Goal: Task Accomplishment & Management: Manage account settings

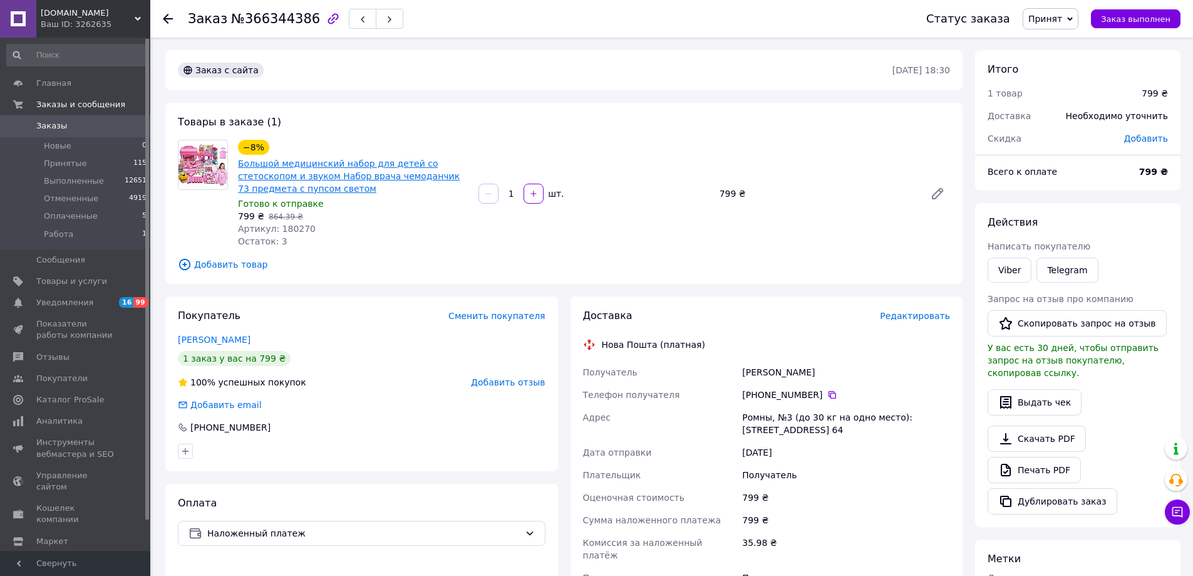
click at [394, 174] on link "Большой медицинский набор для детей со стетоскопом и звуком Набор врача чемодан…" at bounding box center [349, 175] width 222 height 35
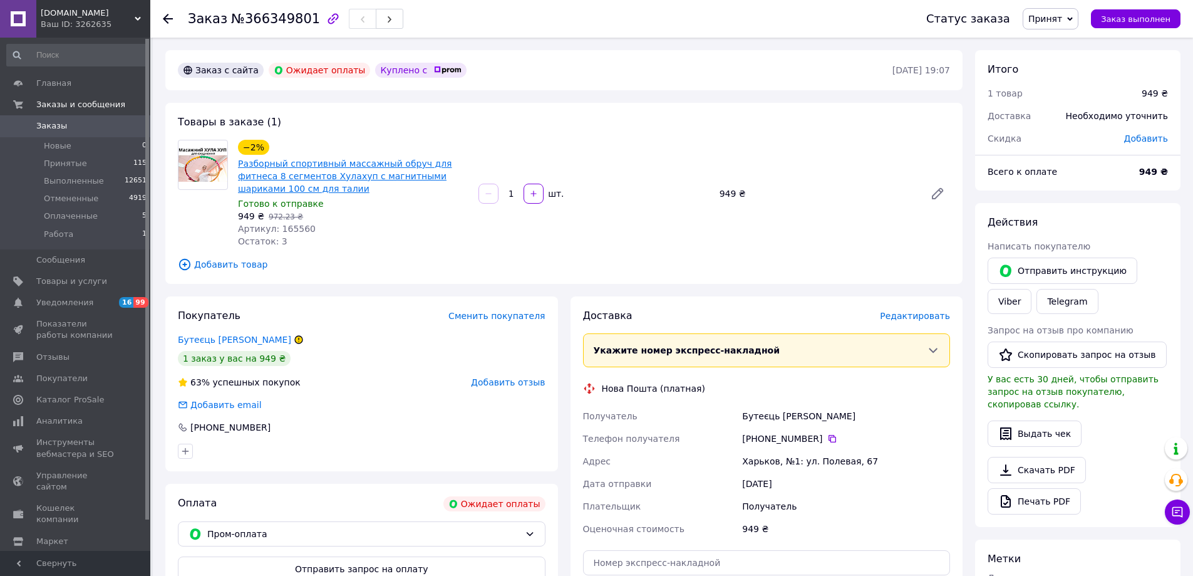
click at [422, 176] on link "Разборный спортивный массажный обруч для фитнеса 8 сегментов Хулахуп с магнитны…" at bounding box center [345, 175] width 214 height 35
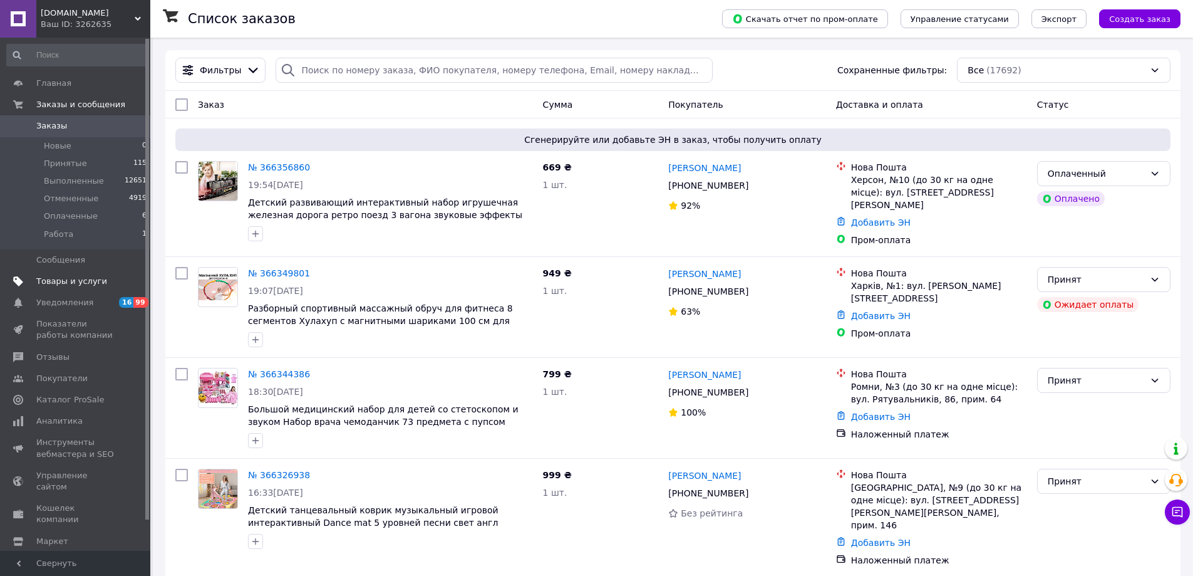
click at [105, 285] on span "Товары и услуги" at bounding box center [76, 281] width 80 height 11
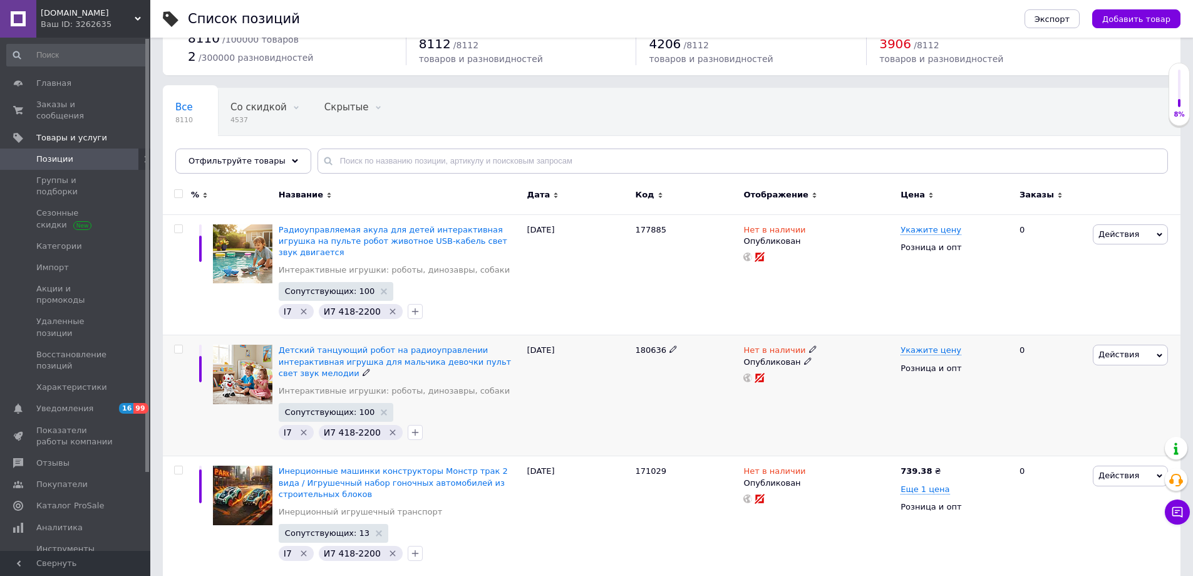
scroll to position [125, 0]
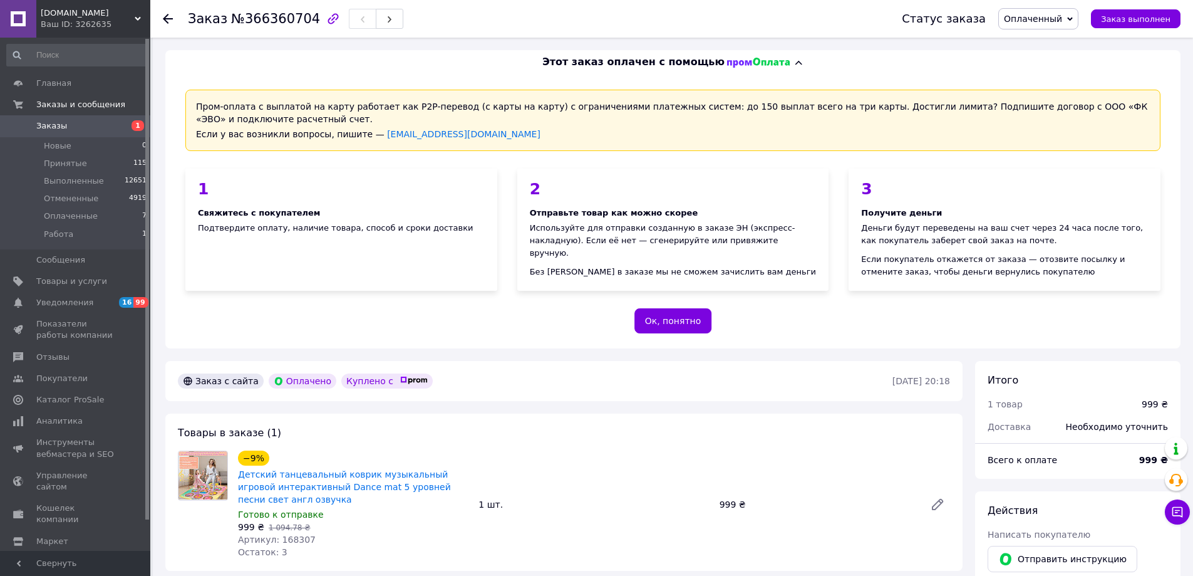
click at [351, 492] on span "Детский танцевальный коврик музыкальный игровой интерактивный Dance mat 5 уровн…" at bounding box center [353, 487] width 231 height 38
click at [352, 486] on link "Детский танцевальный коврик музыкальный игровой интерактивный Dance mat 5 уровн…" at bounding box center [344, 486] width 213 height 35
